Goal: Task Accomplishment & Management: Manage account settings

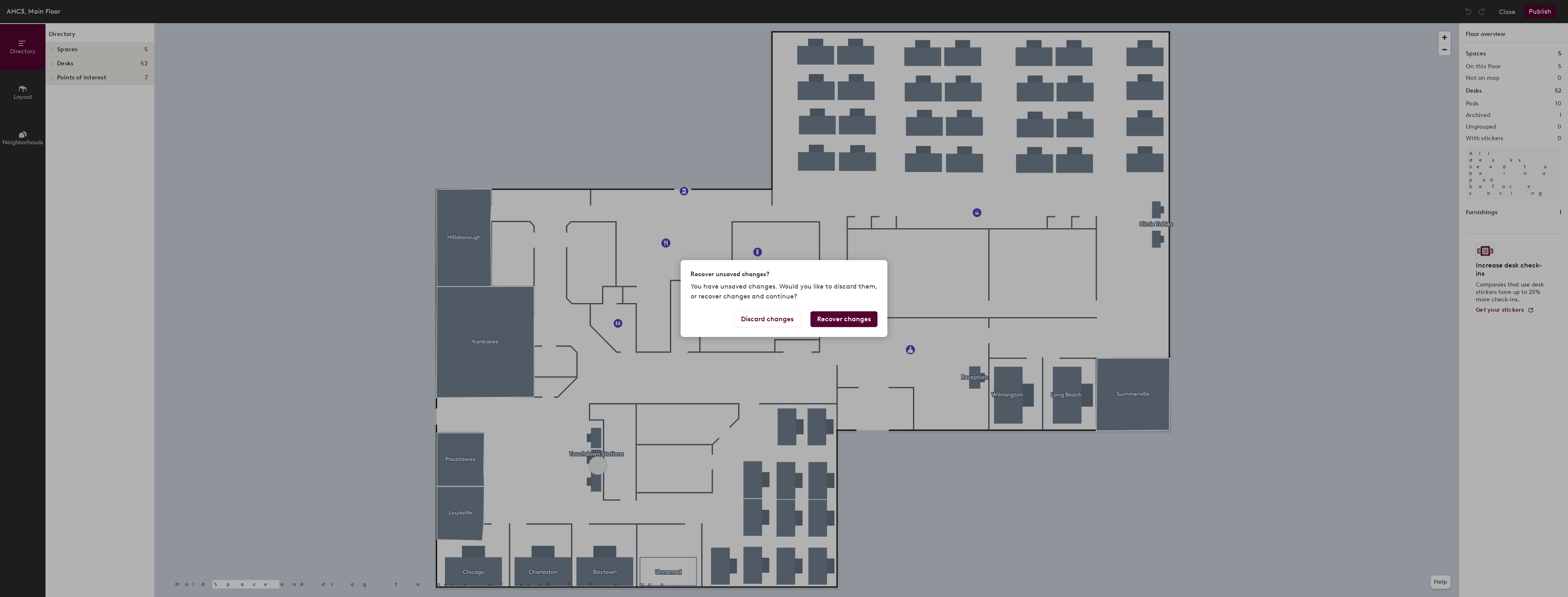
click at [831, 317] on button "Recover changes" at bounding box center [844, 319] width 67 height 16
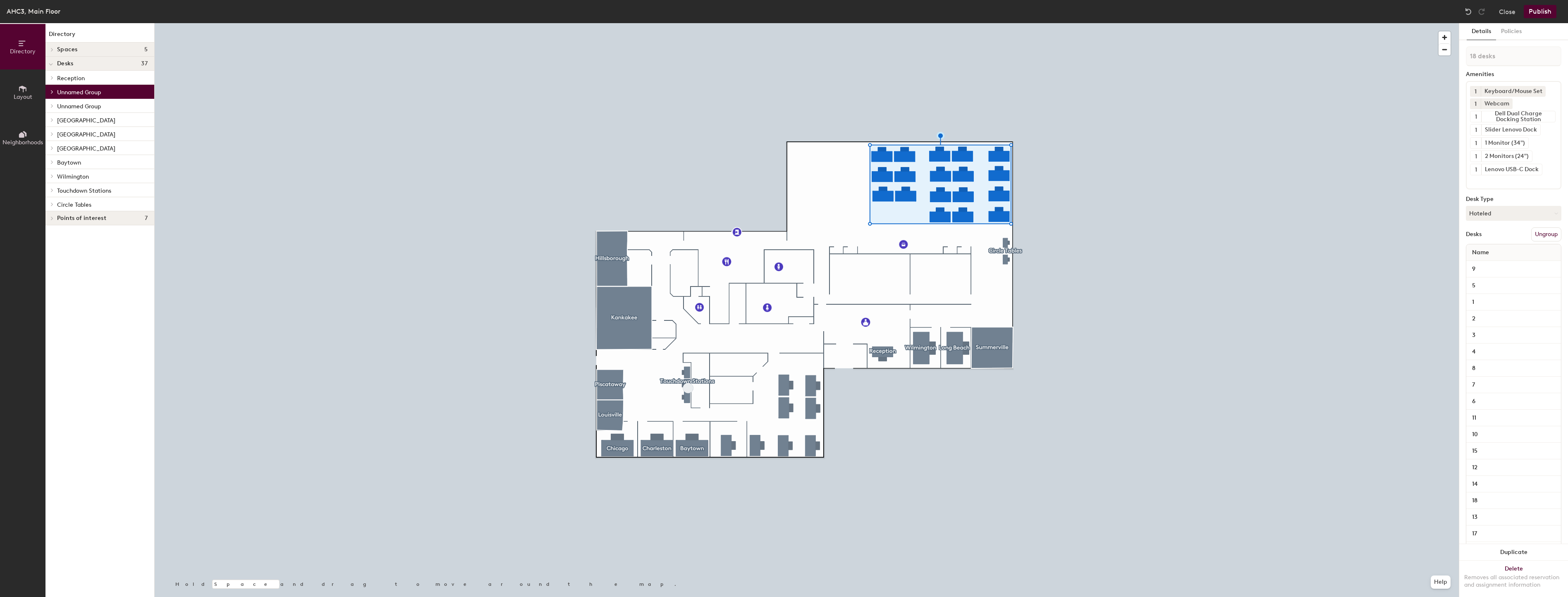
type input "8 desks"
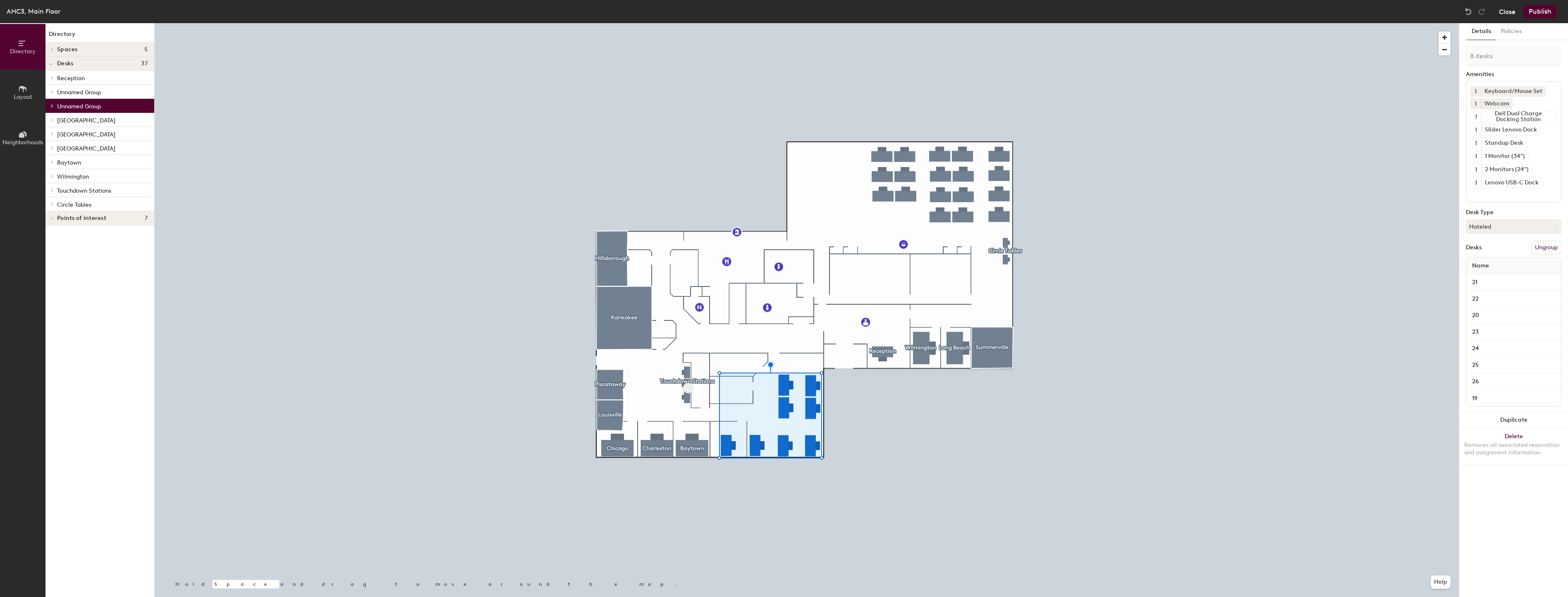
click at [1510, 10] on button "Close" at bounding box center [1507, 12] width 16 height 13
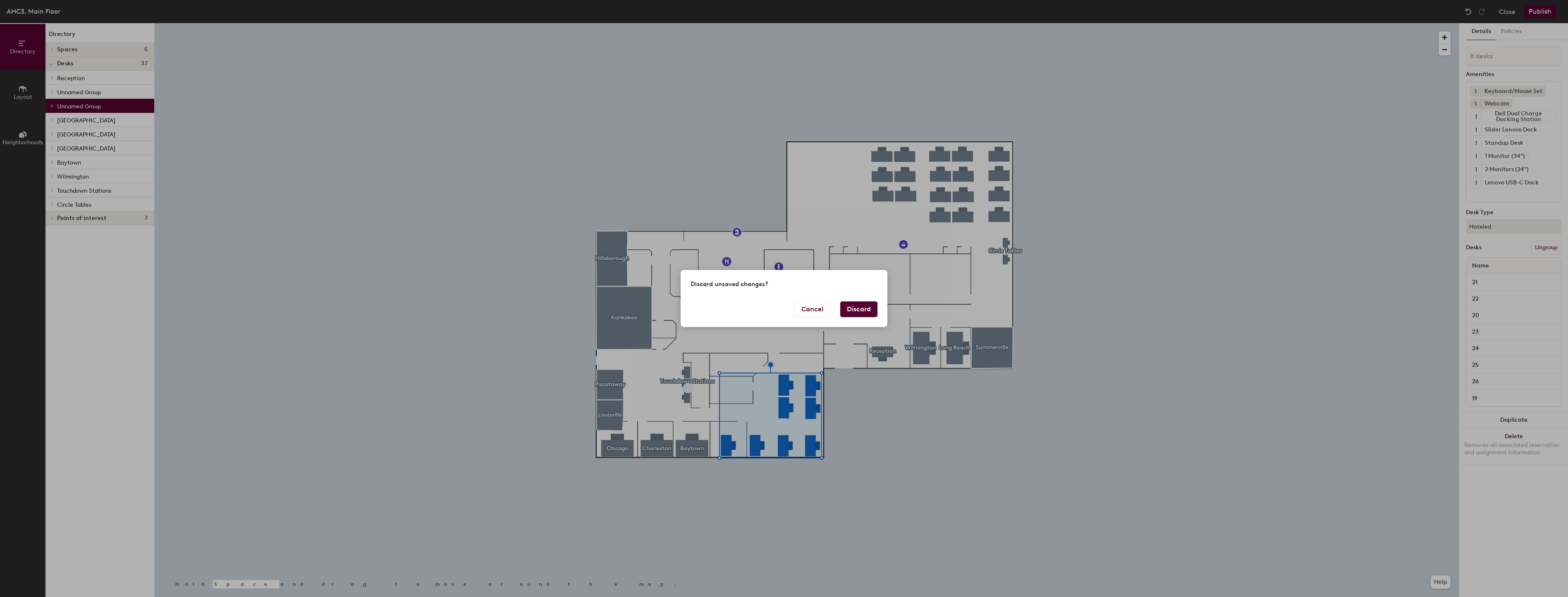
click at [850, 312] on button "Discard" at bounding box center [858, 309] width 37 height 16
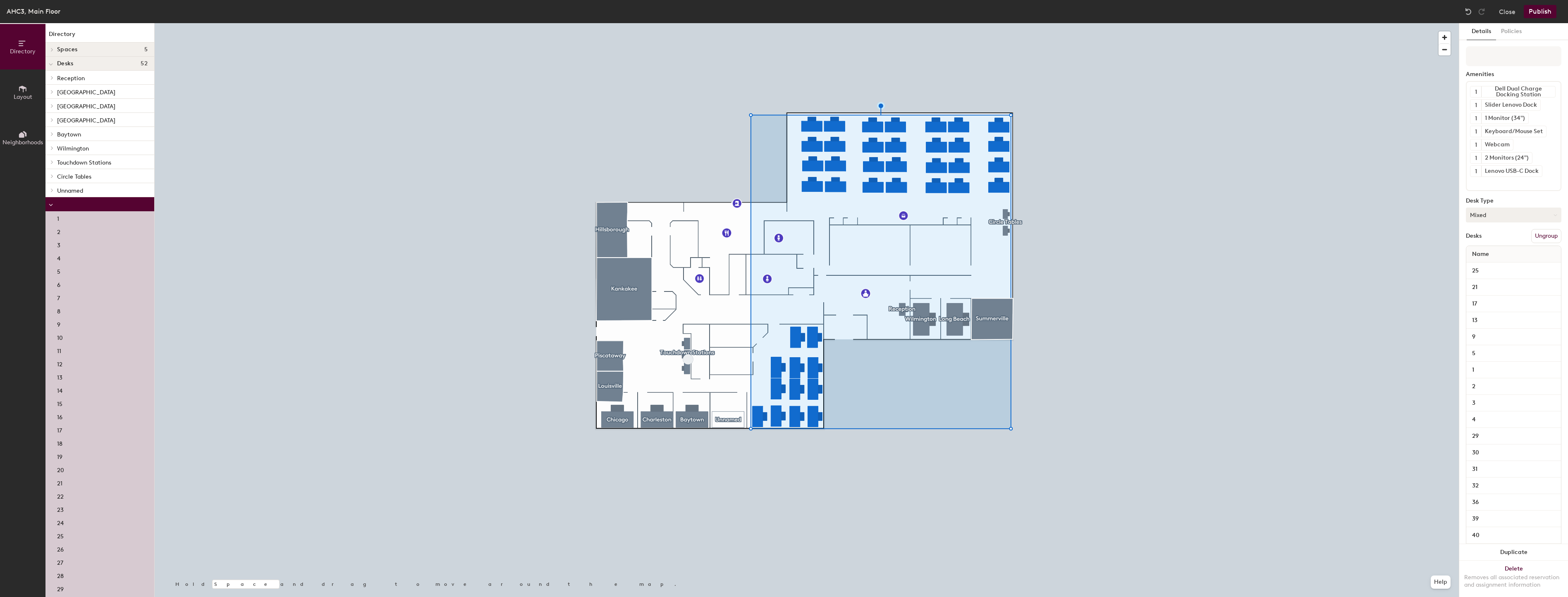
click at [1510, 217] on button "Mixed" at bounding box center [1513, 215] width 96 height 15
click at [1508, 211] on button "Mixed" at bounding box center [1513, 215] width 96 height 15
click at [1479, 234] on div "Desks" at bounding box center [1474, 236] width 16 height 7
click at [1502, 18] on button "Close" at bounding box center [1507, 12] width 16 height 13
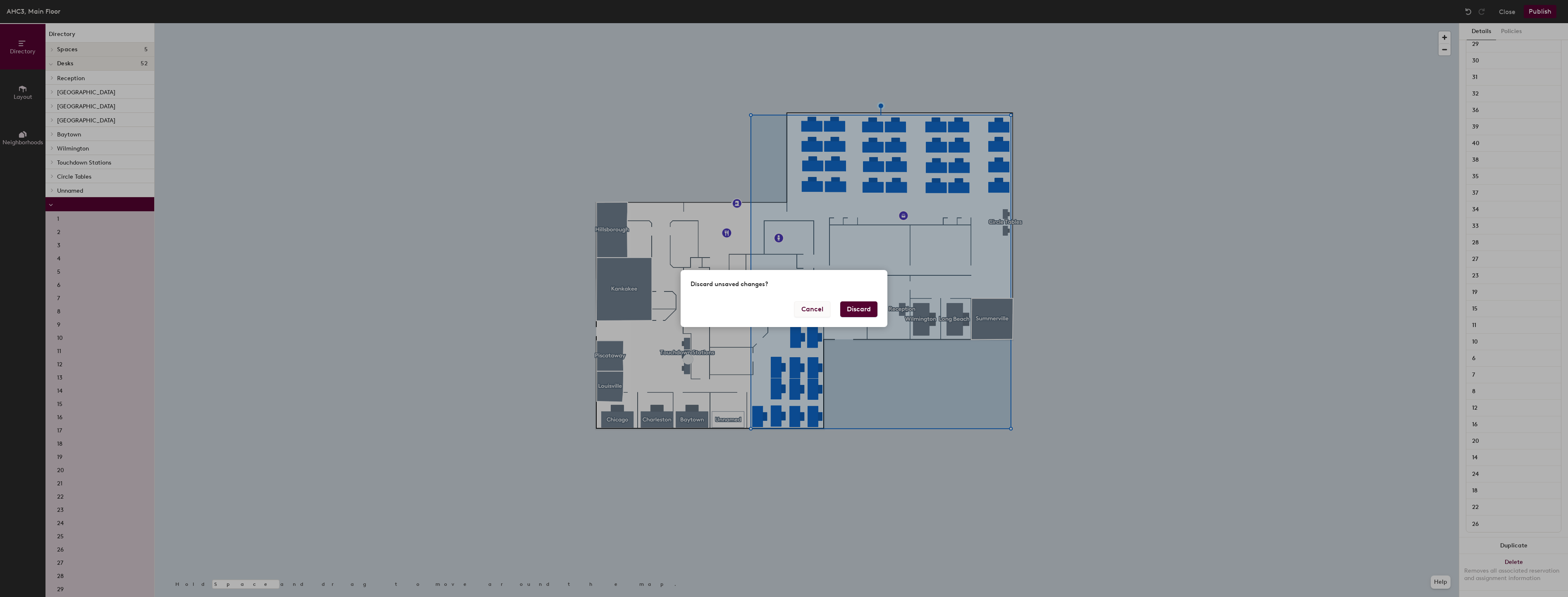
click at [804, 307] on button "Cancel" at bounding box center [812, 309] width 36 height 16
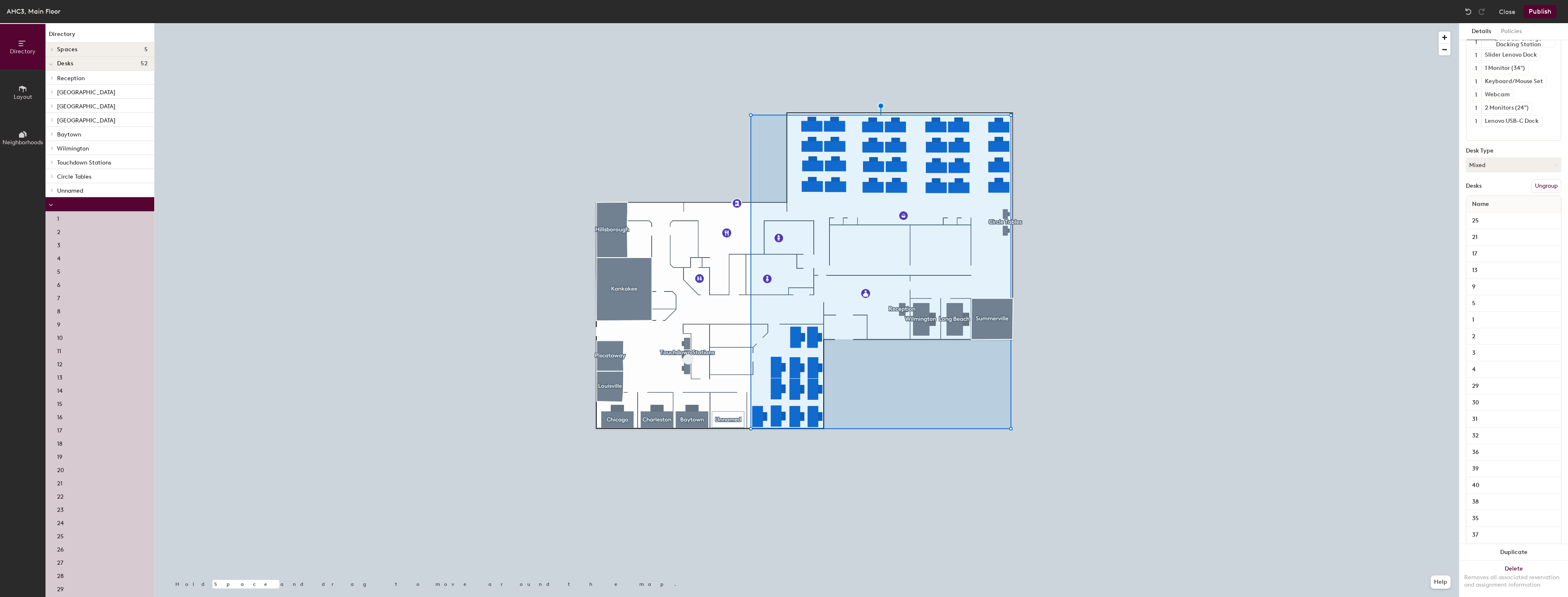
scroll to position [50, 0]
click at [1536, 186] on button "Ungroup" at bounding box center [1547, 186] width 30 height 14
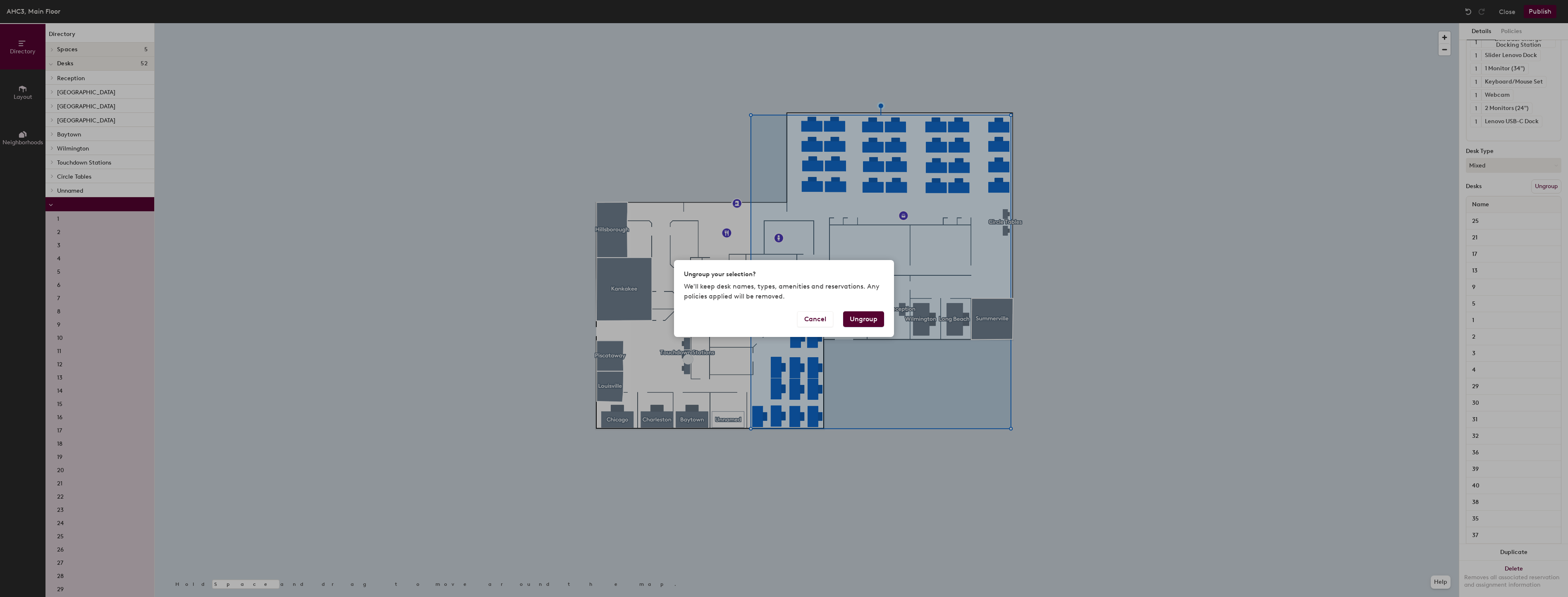
click at [866, 321] on button "Ungroup" at bounding box center [863, 319] width 41 height 16
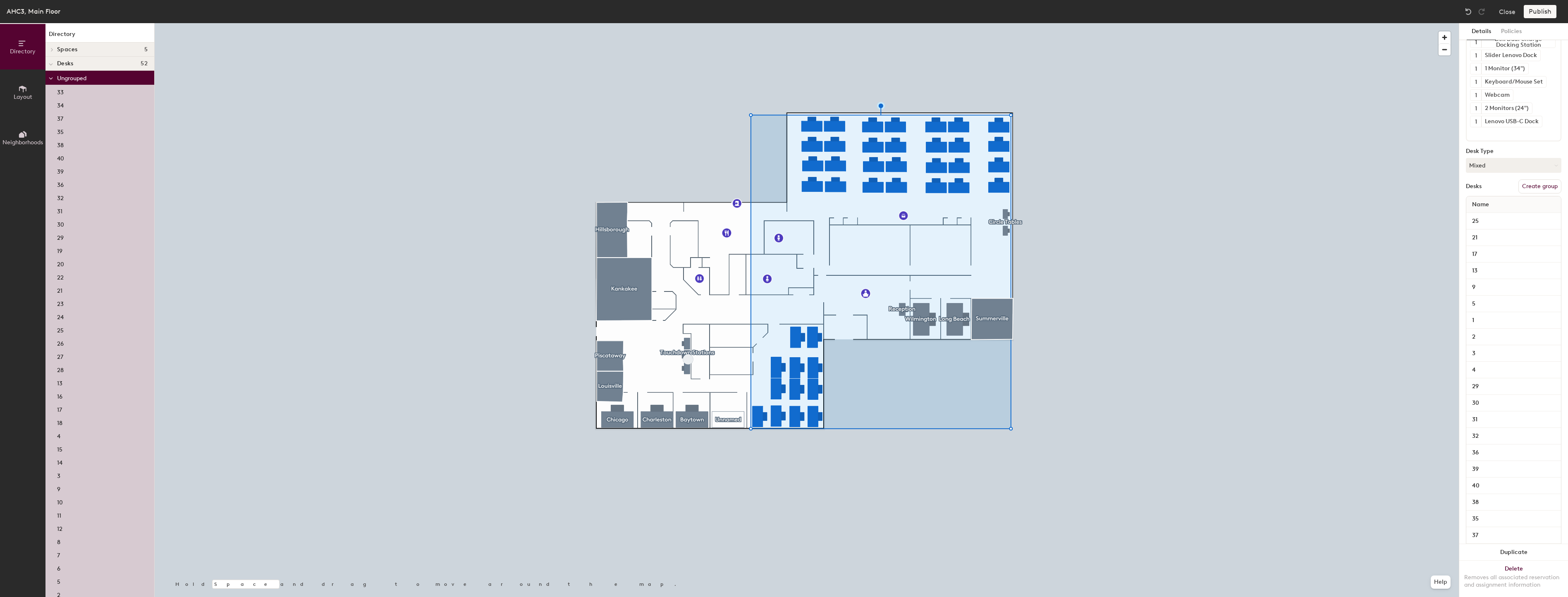
click at [1534, 186] on button "Create group" at bounding box center [1539, 186] width 43 height 14
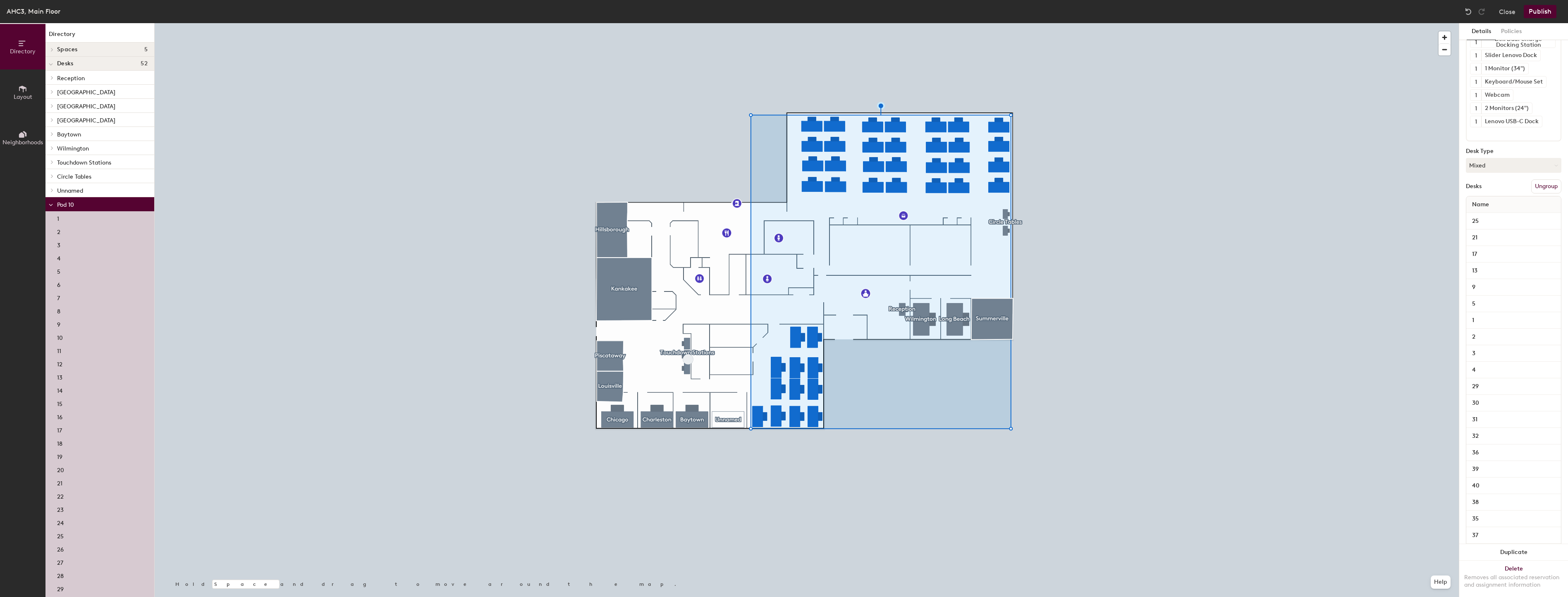
scroll to position [0, 0]
click at [1432, 50] on div "Directory Layout Neighborhoods Directory Spaces [GEOGRAPHIC_DATA] [GEOGRAPHIC_D…" at bounding box center [784, 310] width 1568 height 574
type input "Blue Bell Office"
click at [1509, 29] on button "Policies" at bounding box center [1511, 32] width 30 height 17
click at [1484, 166] on input "1" at bounding box center [1481, 173] width 23 height 15
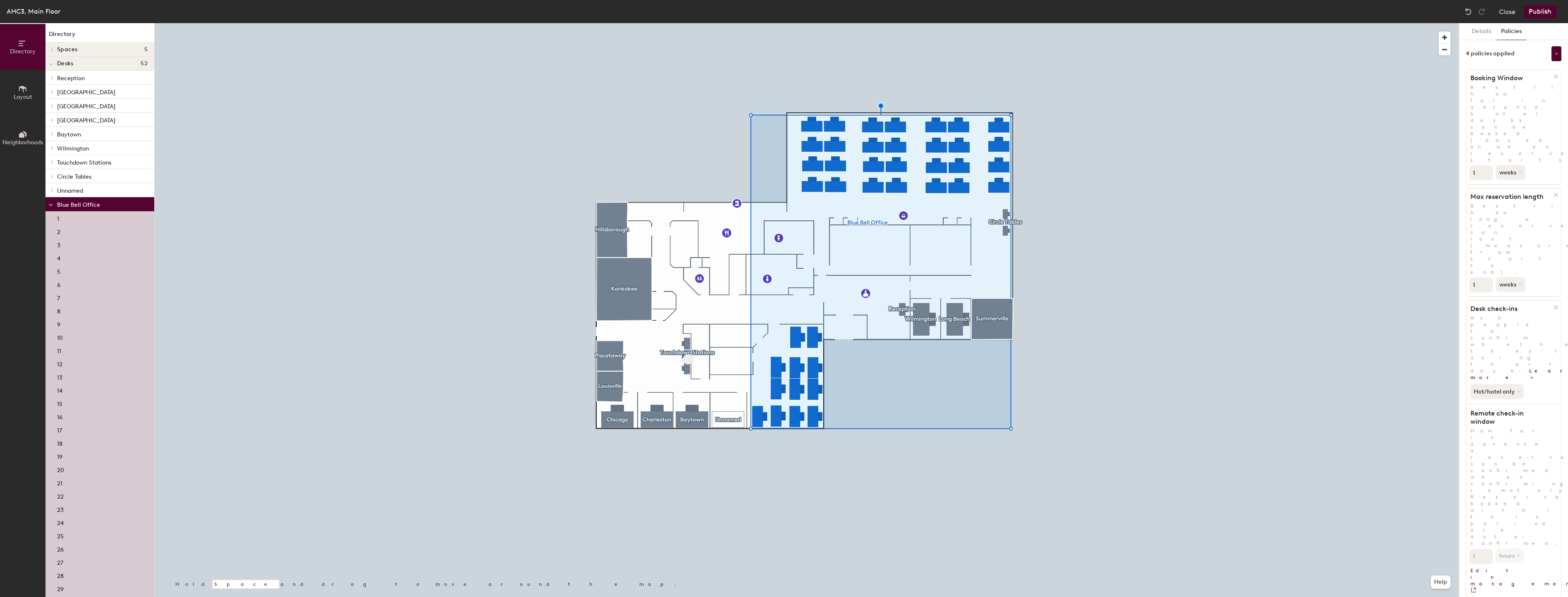
click at [1486, 166] on input "1" at bounding box center [1481, 173] width 23 height 15
click at [1487, 166] on input "1" at bounding box center [1481, 173] width 23 height 15
click at [1487, 166] on input "2" at bounding box center [1481, 173] width 23 height 15
click at [1487, 166] on input "3" at bounding box center [1481, 173] width 23 height 15
click at [1487, 166] on input "4" at bounding box center [1481, 173] width 23 height 15
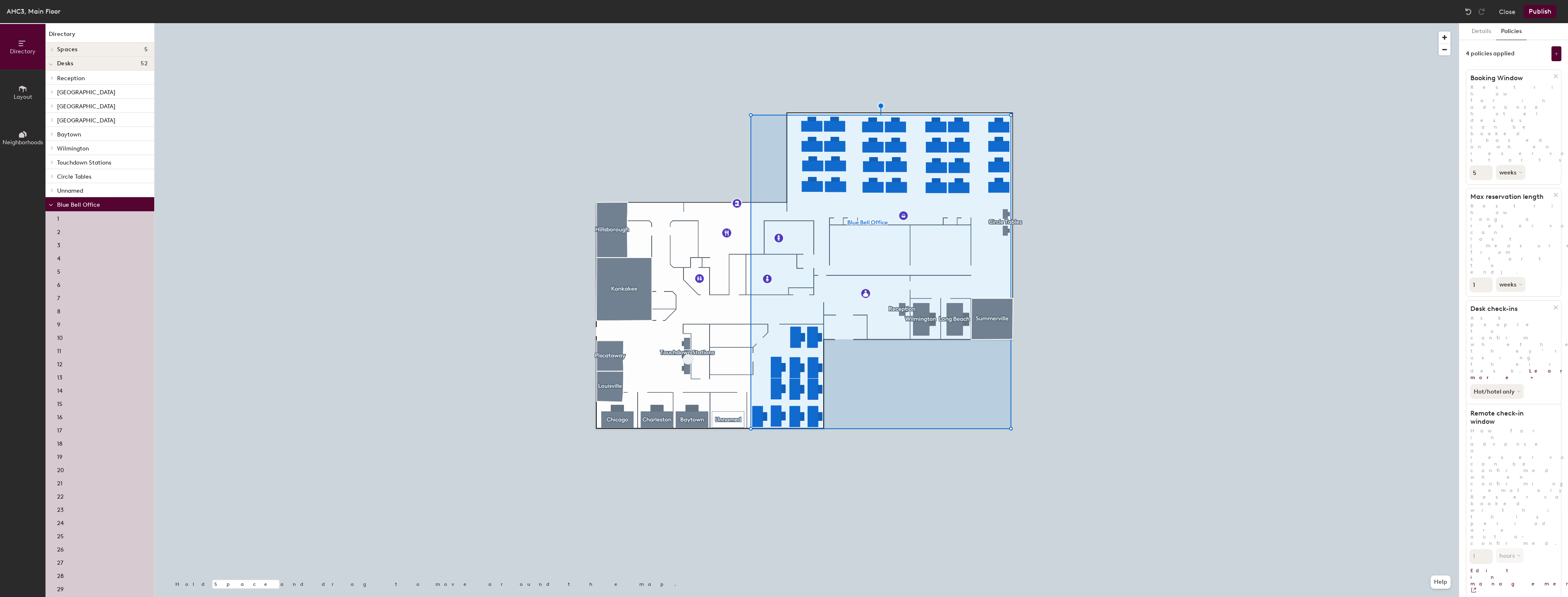
click at [1487, 166] on input "5" at bounding box center [1481, 173] width 23 height 15
type input "6"
click at [1487, 166] on input "6" at bounding box center [1481, 173] width 23 height 15
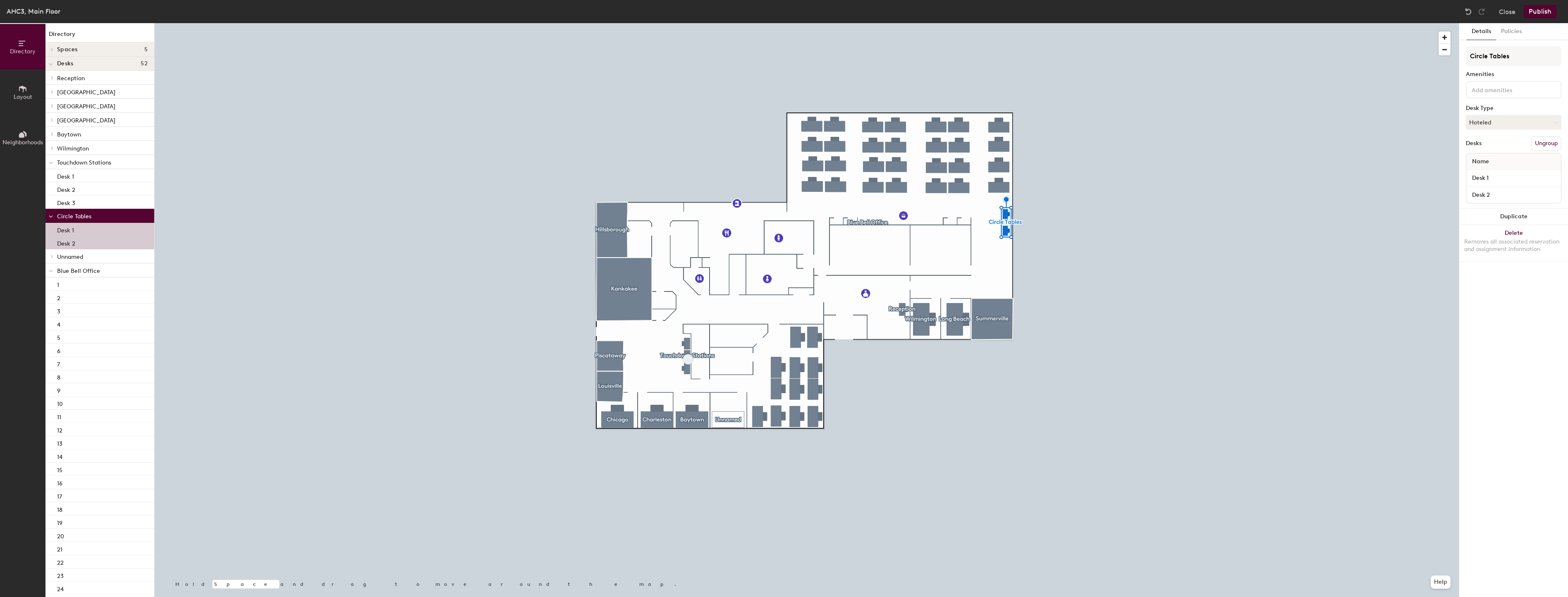
click at [1510, 42] on div "Details Policies Circle Tables Amenities Desk Type Hoteled Desks Ungroup Name D…" at bounding box center [1513, 310] width 109 height 574
click at [1513, 34] on button "Policies" at bounding box center [1511, 32] width 30 height 17
click at [1511, 165] on button "days" at bounding box center [1510, 172] width 27 height 15
click at [1512, 198] on div "weeks" at bounding box center [1512, 204] width 32 height 12
drag, startPoint x: 1482, startPoint y: 111, endPoint x: 1472, endPoint y: 111, distance: 10.0
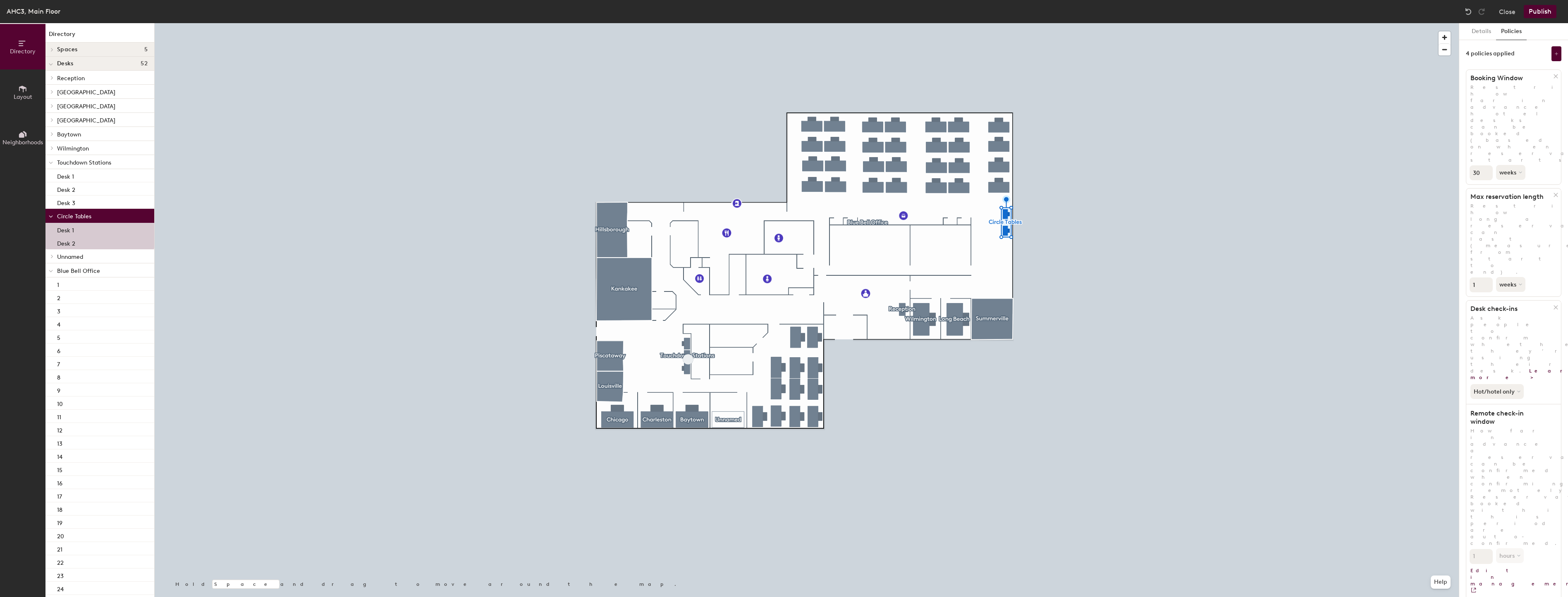
click at [1472, 166] on input "30" at bounding box center [1481, 173] width 23 height 15
type input "6"
click at [1549, 100] on p "Restrict how far in advance hotel desks can be booked (based on when reservatio…" at bounding box center [1514, 124] width 95 height 79
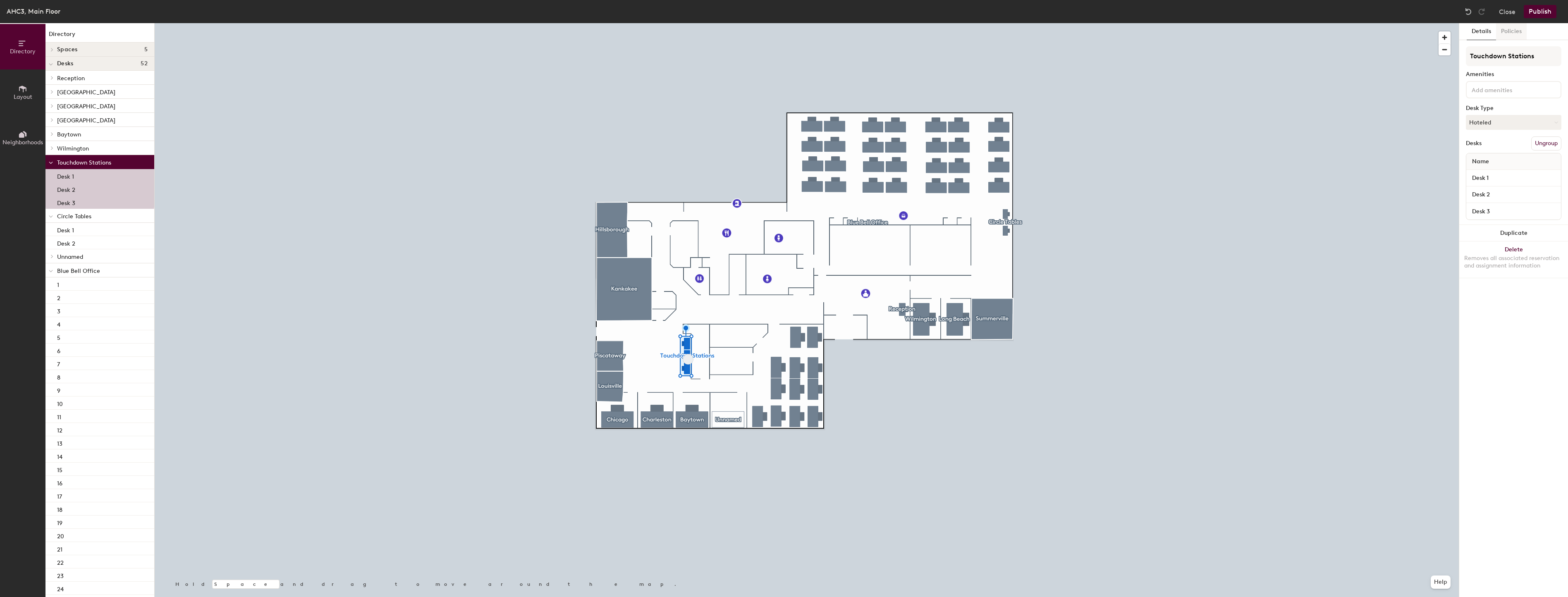
click at [1511, 35] on button "Policies" at bounding box center [1511, 32] width 30 height 17
click at [1508, 165] on button "days" at bounding box center [1510, 172] width 27 height 15
click at [1508, 198] on div "weeks" at bounding box center [1512, 204] width 32 height 12
drag, startPoint x: 1481, startPoint y: 114, endPoint x: 1467, endPoint y: 111, distance: 14.3
click at [1468, 163] on div "30 weeks" at bounding box center [1514, 172] width 95 height 17
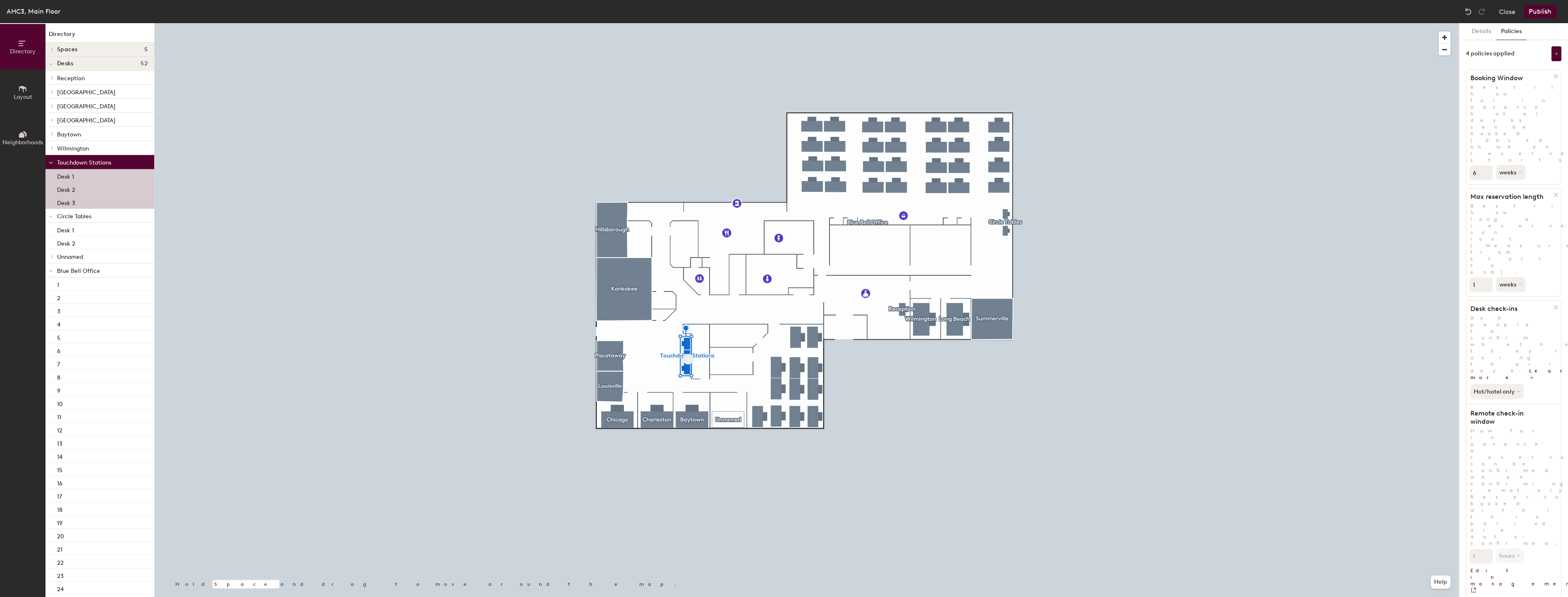
type input "6"
click at [1483, 514] on div "Details Policies 4 policies applied Booking Window Restrict how far in advance …" at bounding box center [1513, 310] width 109 height 574
click at [1540, 7] on button "Publish" at bounding box center [1540, 12] width 33 height 13
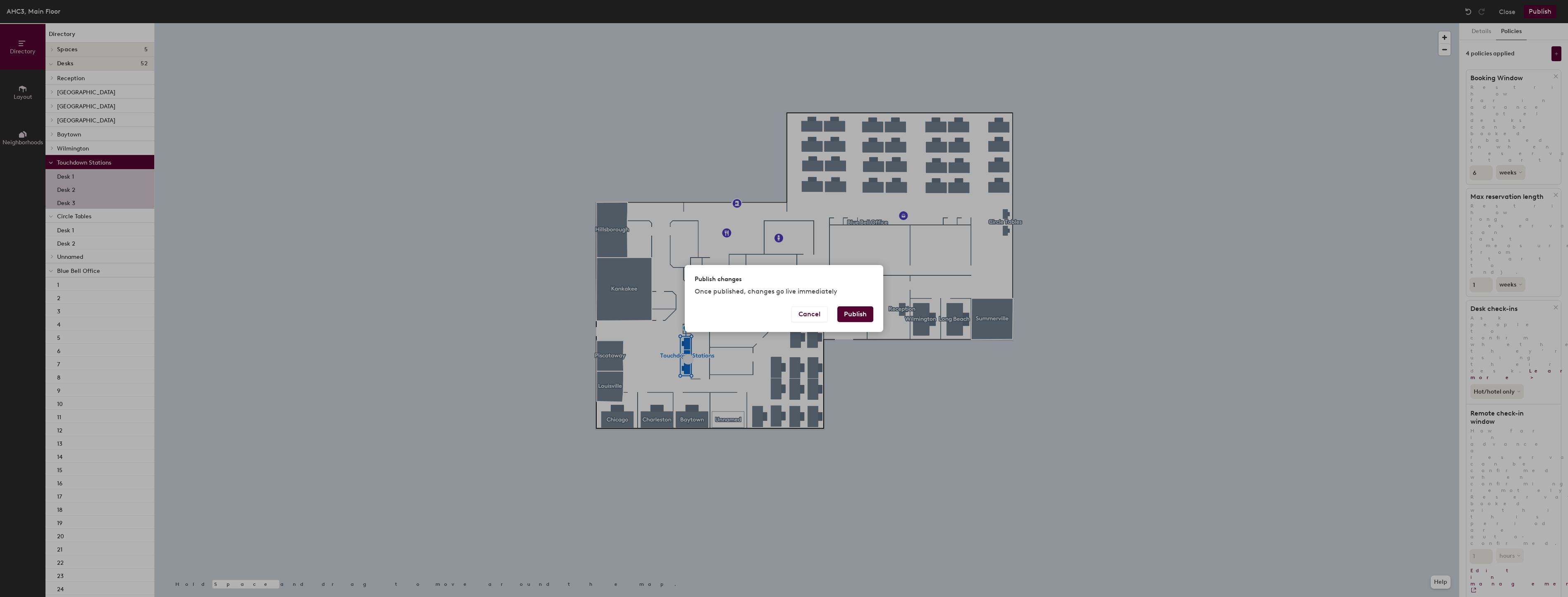
click at [854, 319] on button "Publish" at bounding box center [855, 314] width 36 height 16
